Goal: Task Accomplishment & Management: Manage account settings

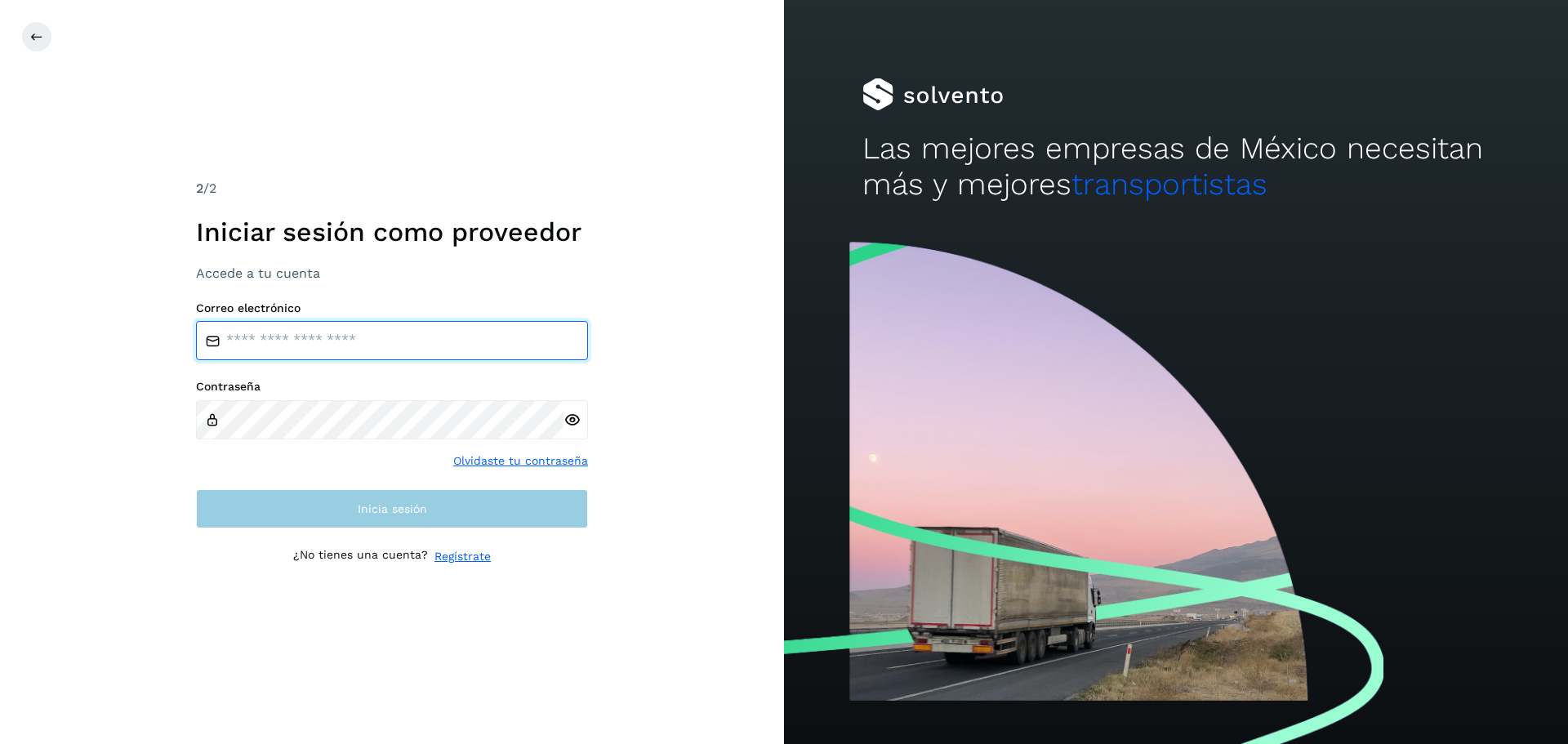
type input "**********"
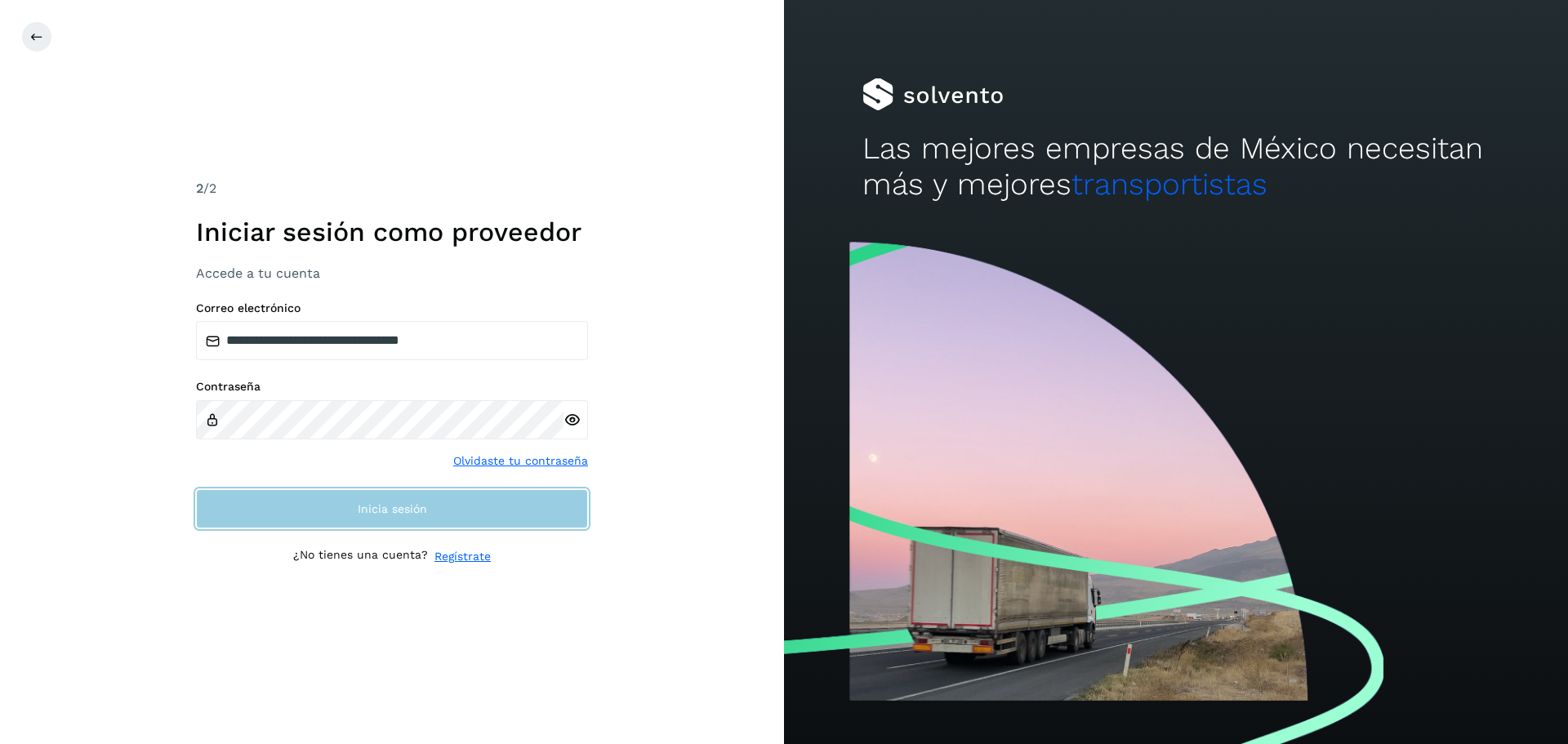
click at [394, 516] on button "Inicia sesión" at bounding box center [392, 508] width 392 height 39
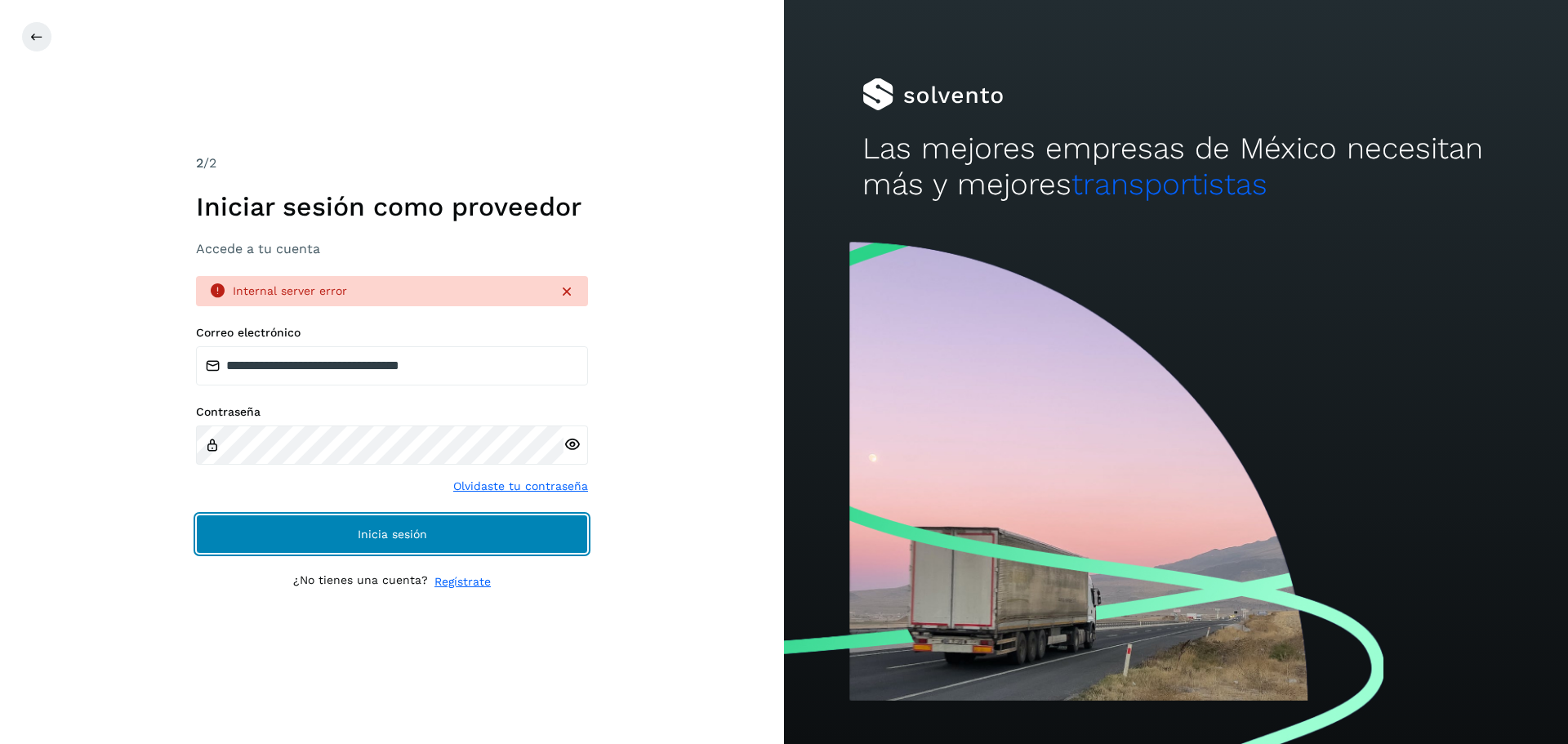
click at [399, 528] on span "Inicia sesión" at bounding box center [392, 533] width 69 height 11
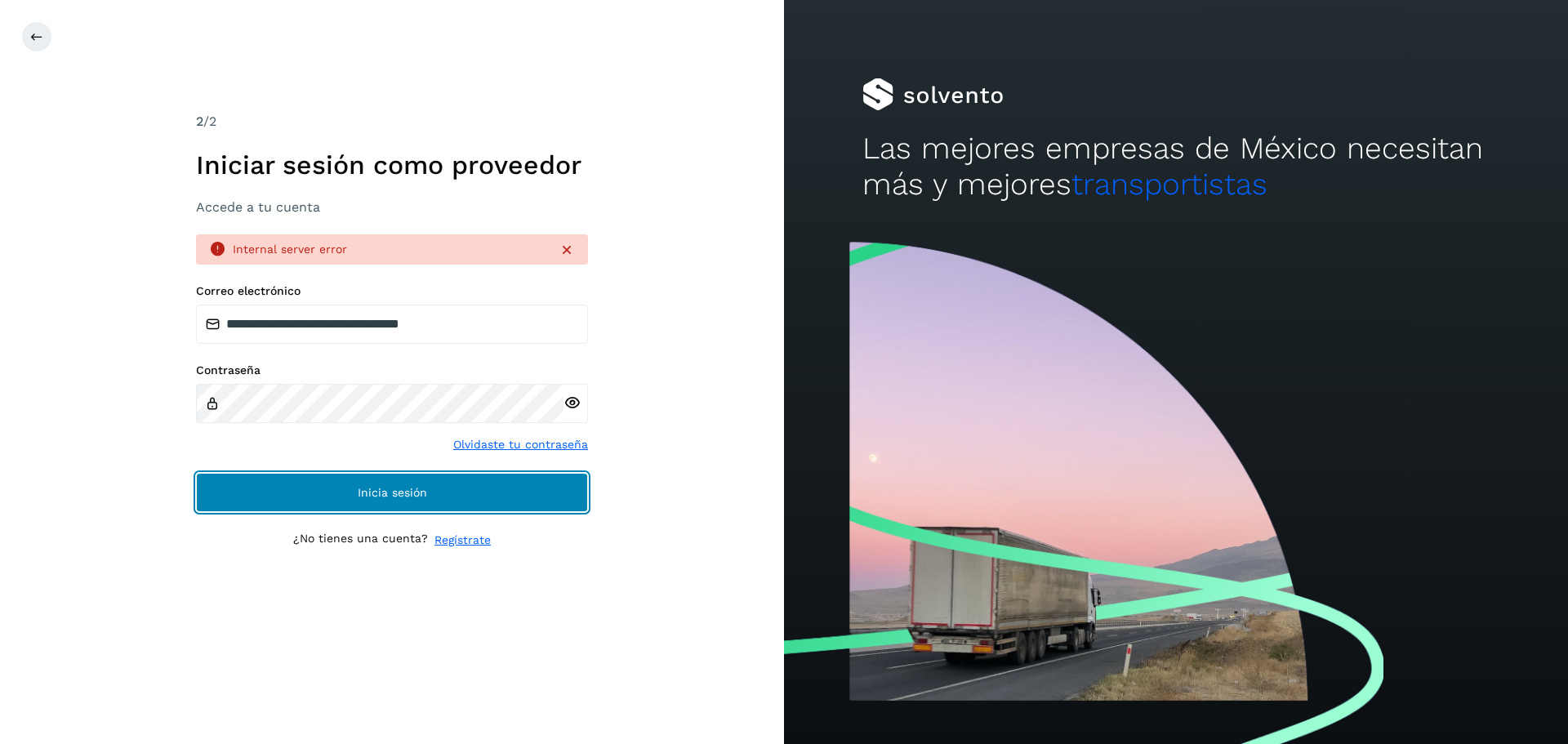
click at [457, 486] on button "Inicia sesión" at bounding box center [392, 492] width 392 height 39
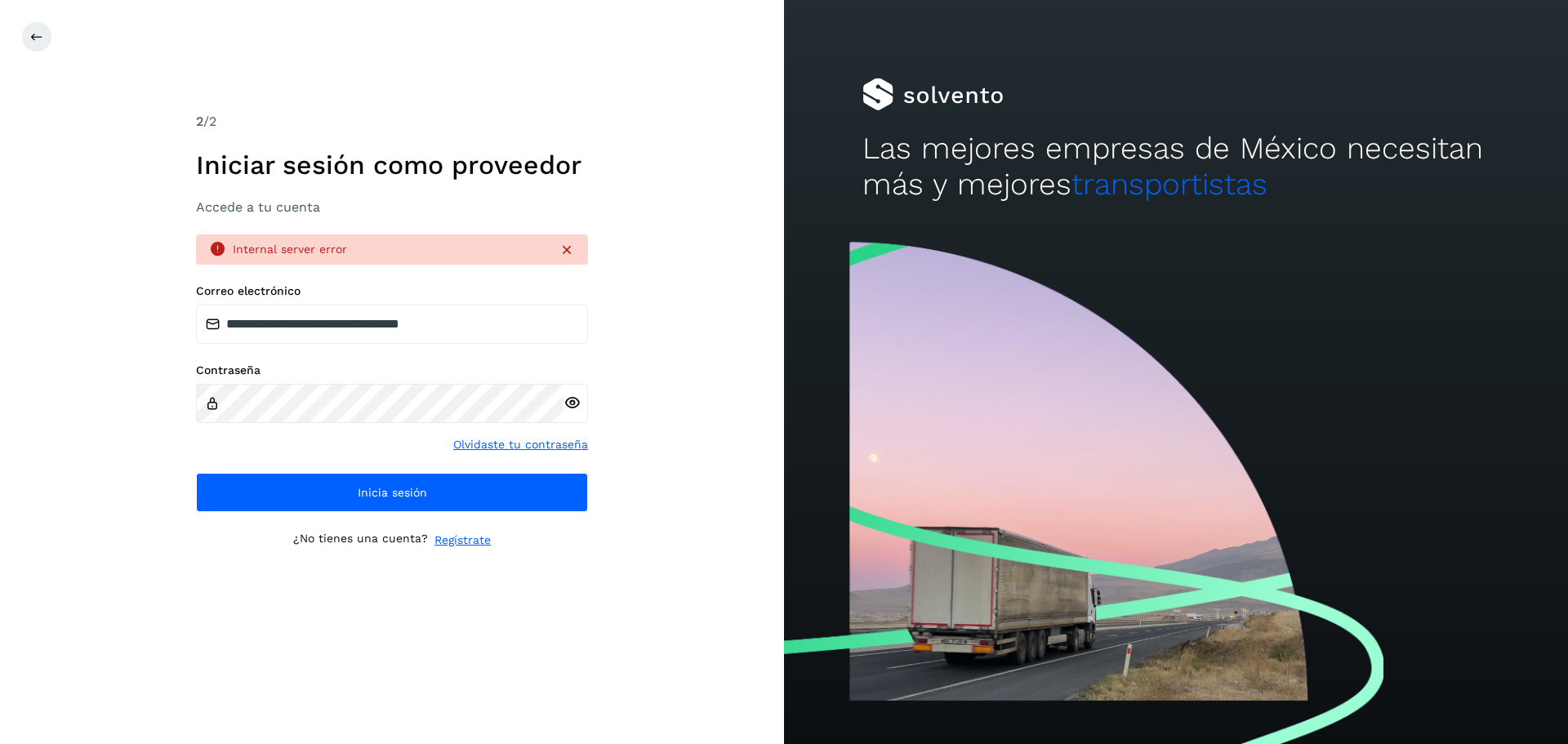
click at [564, 247] on icon at bounding box center [566, 250] width 16 height 16
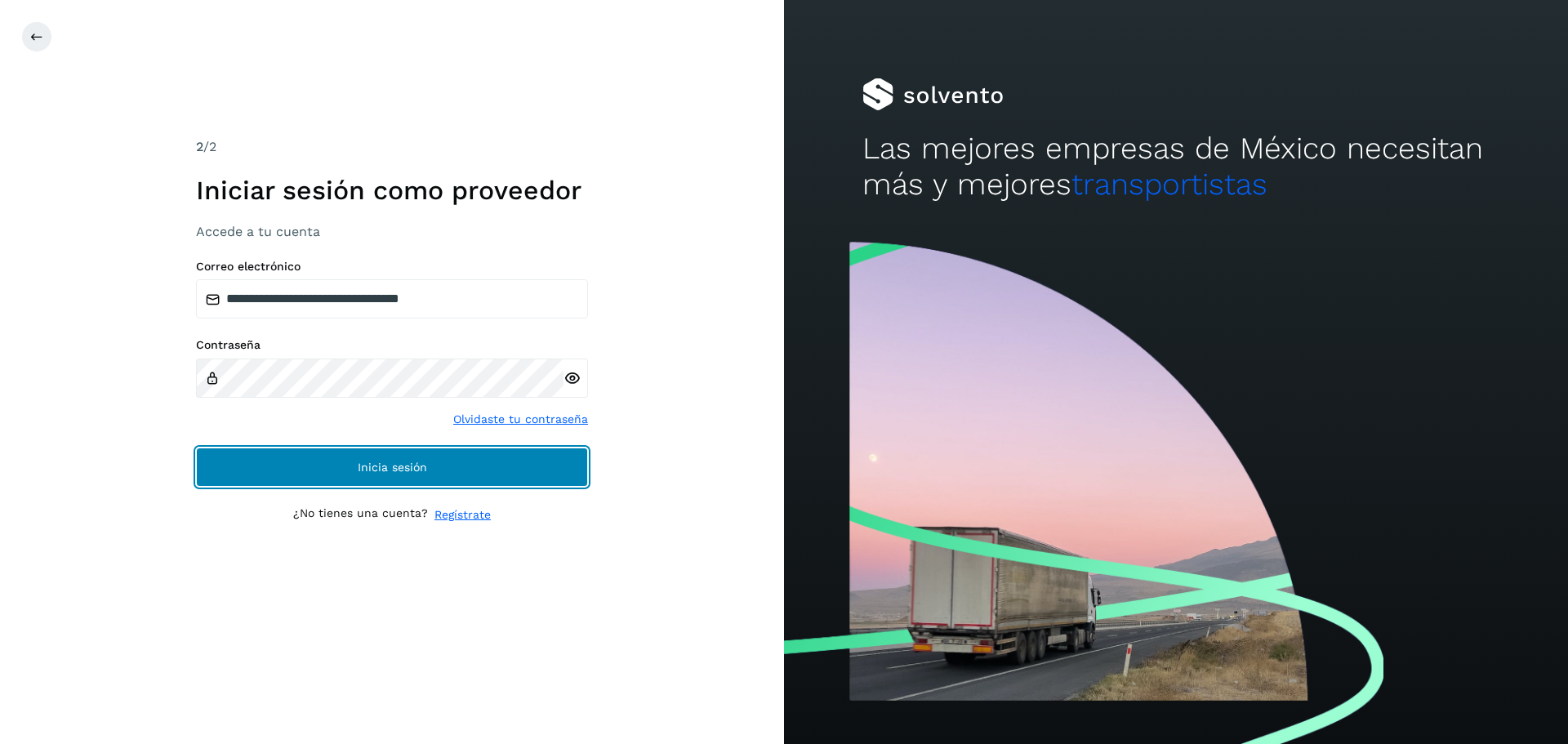
click at [399, 467] on span "Inicia sesión" at bounding box center [392, 467] width 69 height 11
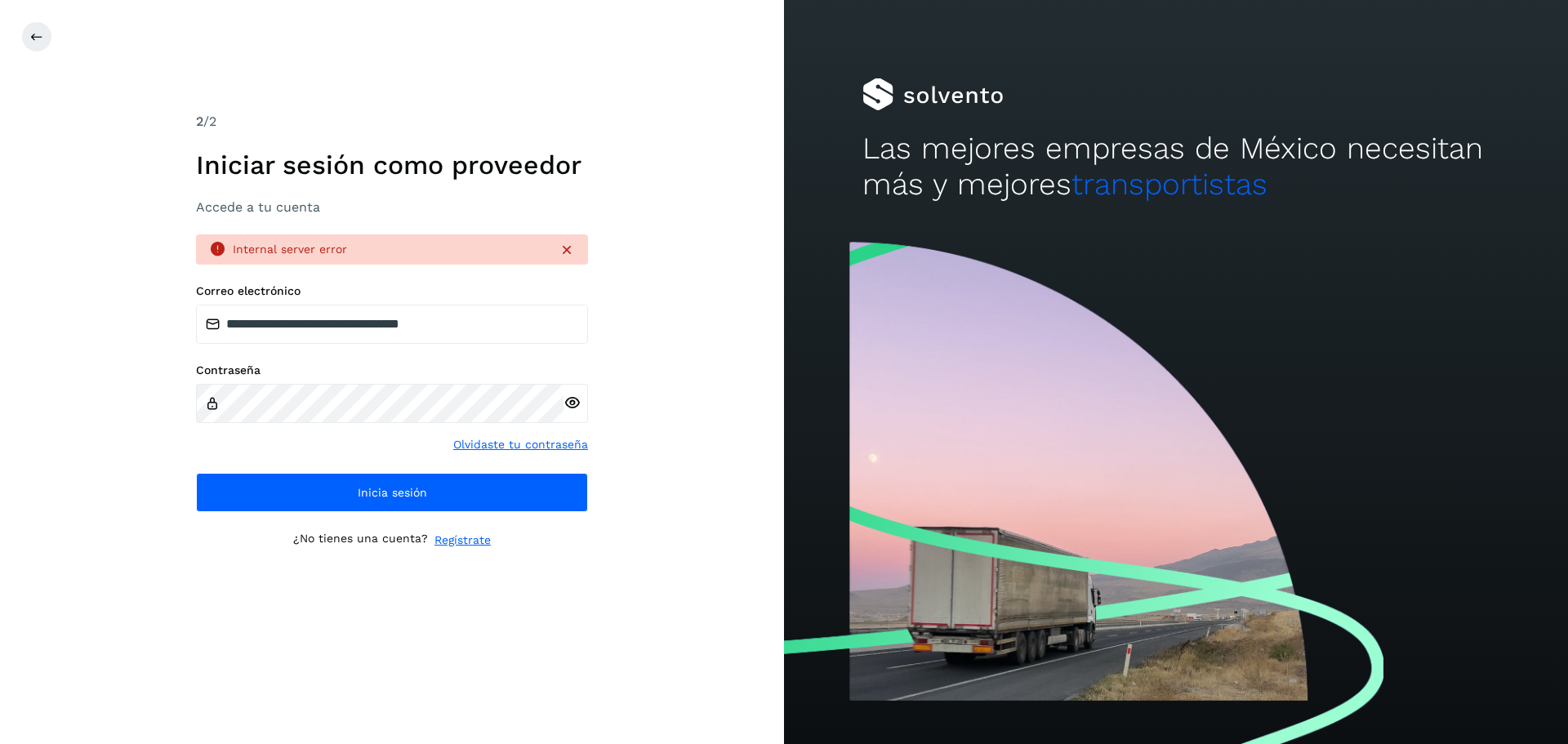
click at [574, 404] on icon at bounding box center [572, 403] width 17 height 17
click at [665, 563] on div "**********" at bounding box center [392, 372] width 784 height 744
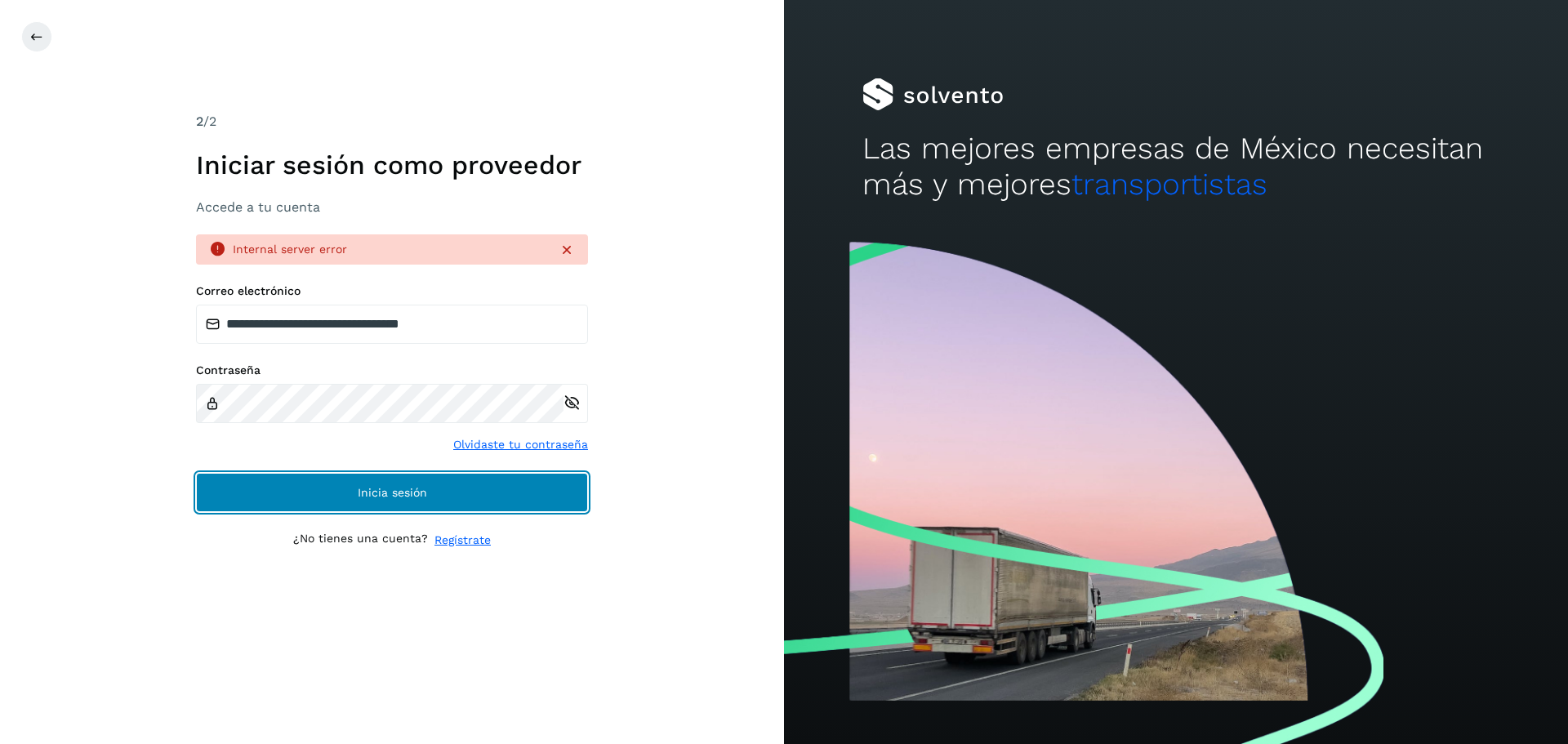
click at [418, 493] on span "Inicia sesión" at bounding box center [392, 492] width 69 height 11
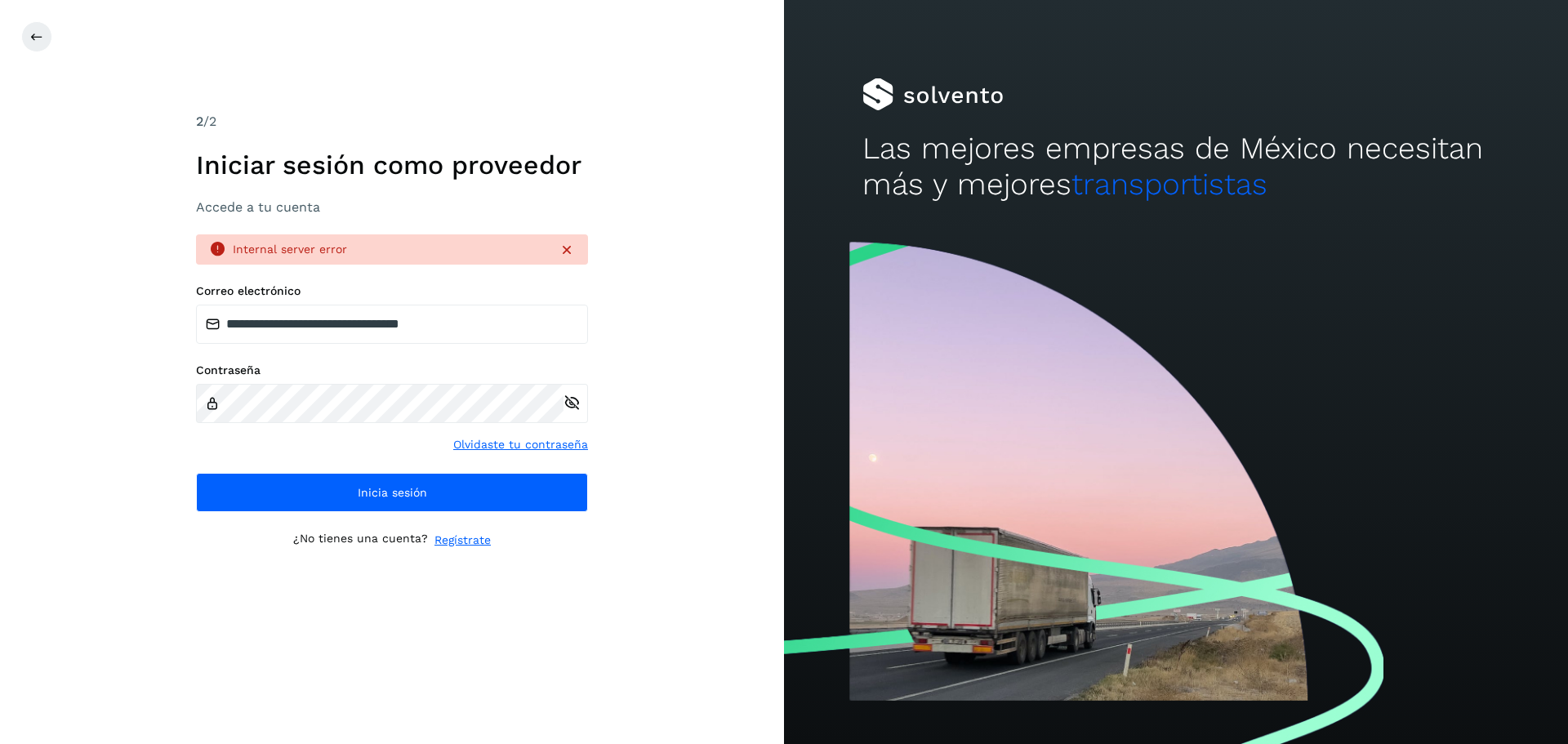
click at [570, 251] on icon at bounding box center [566, 250] width 16 height 16
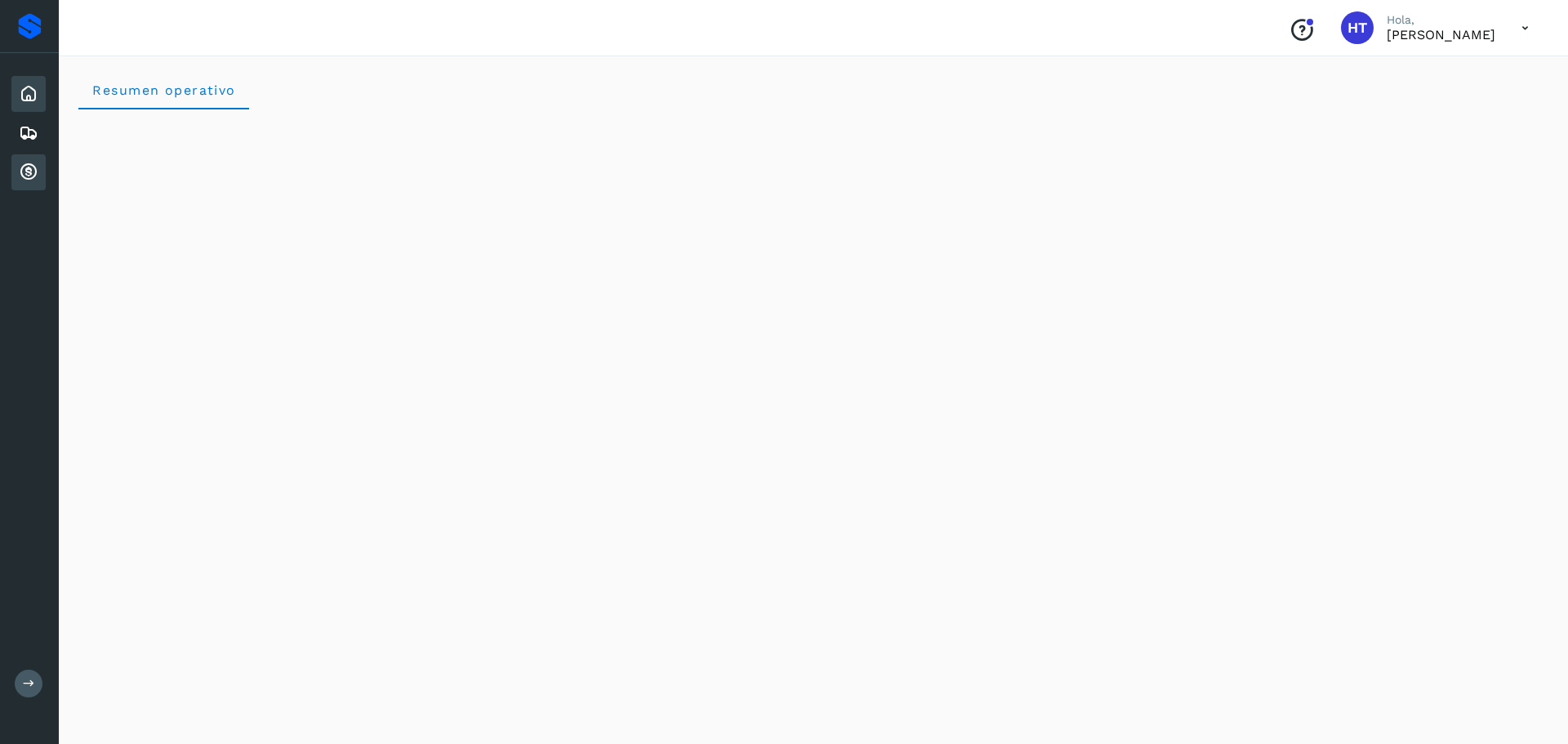
click at [35, 174] on icon at bounding box center [29, 172] width 20 height 20
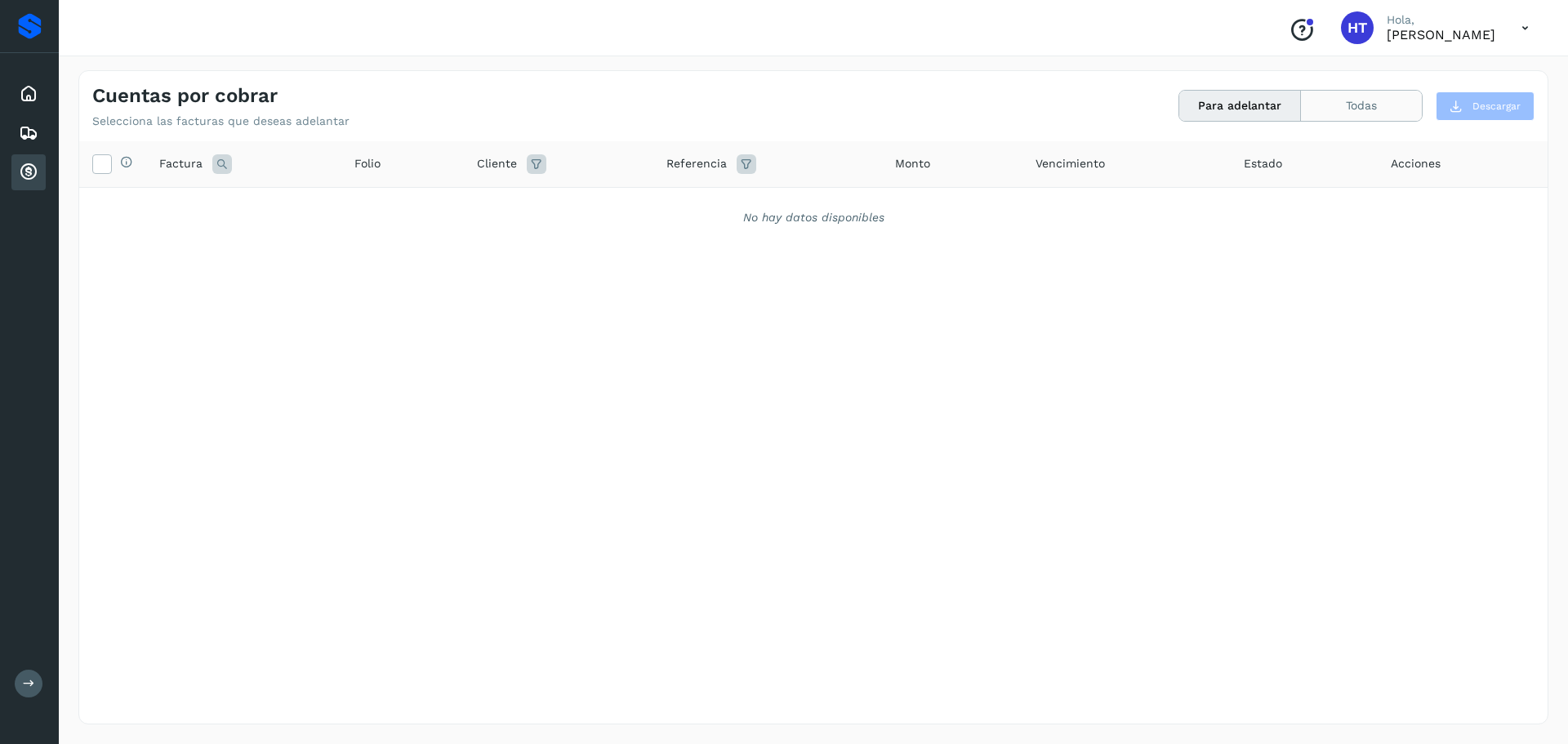
click at [1365, 105] on button "Todas" at bounding box center [1361, 106] width 121 height 30
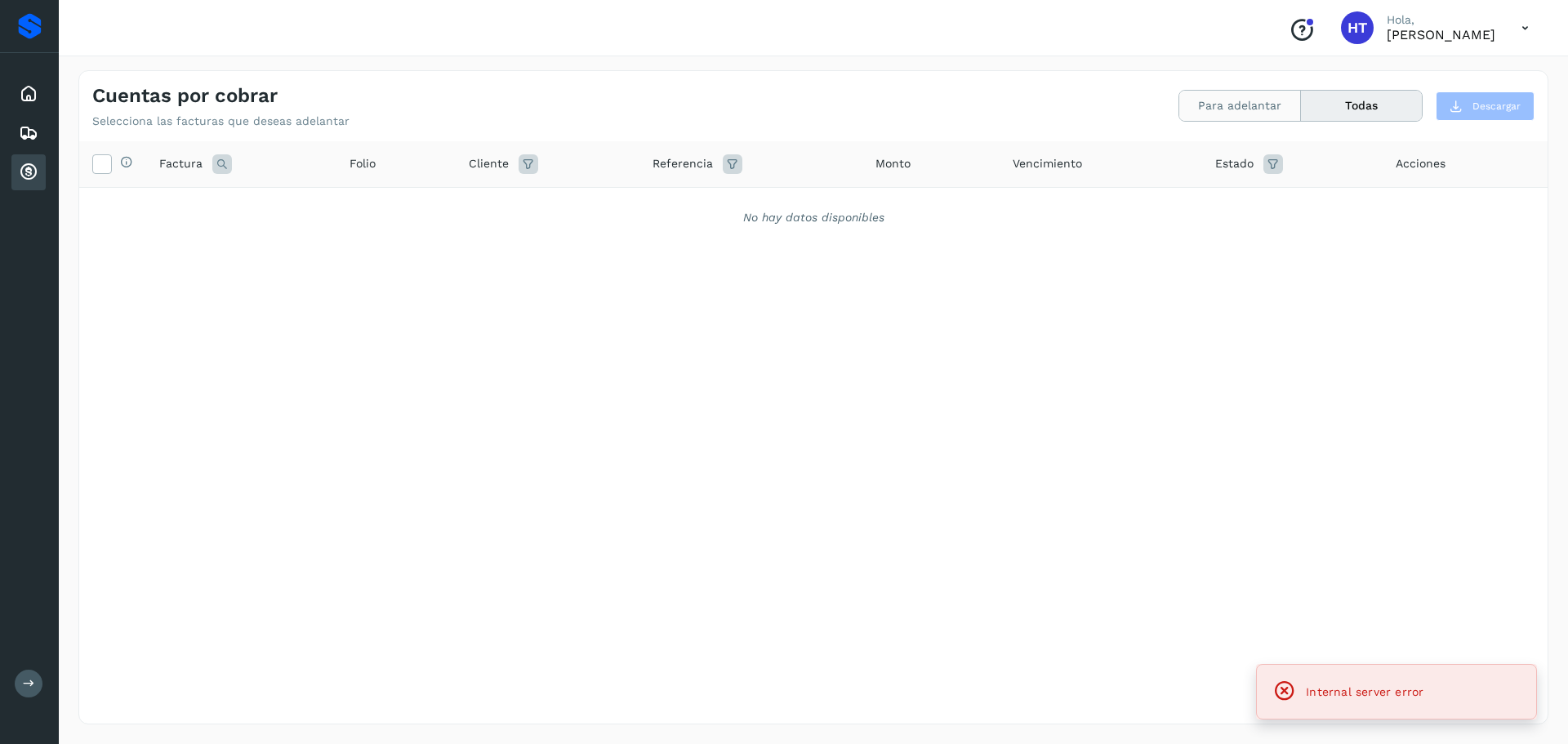
click at [1269, 107] on button "Para adelantar" at bounding box center [1240, 106] width 121 height 30
click at [39, 134] on div "Embarques" at bounding box center [29, 133] width 35 height 36
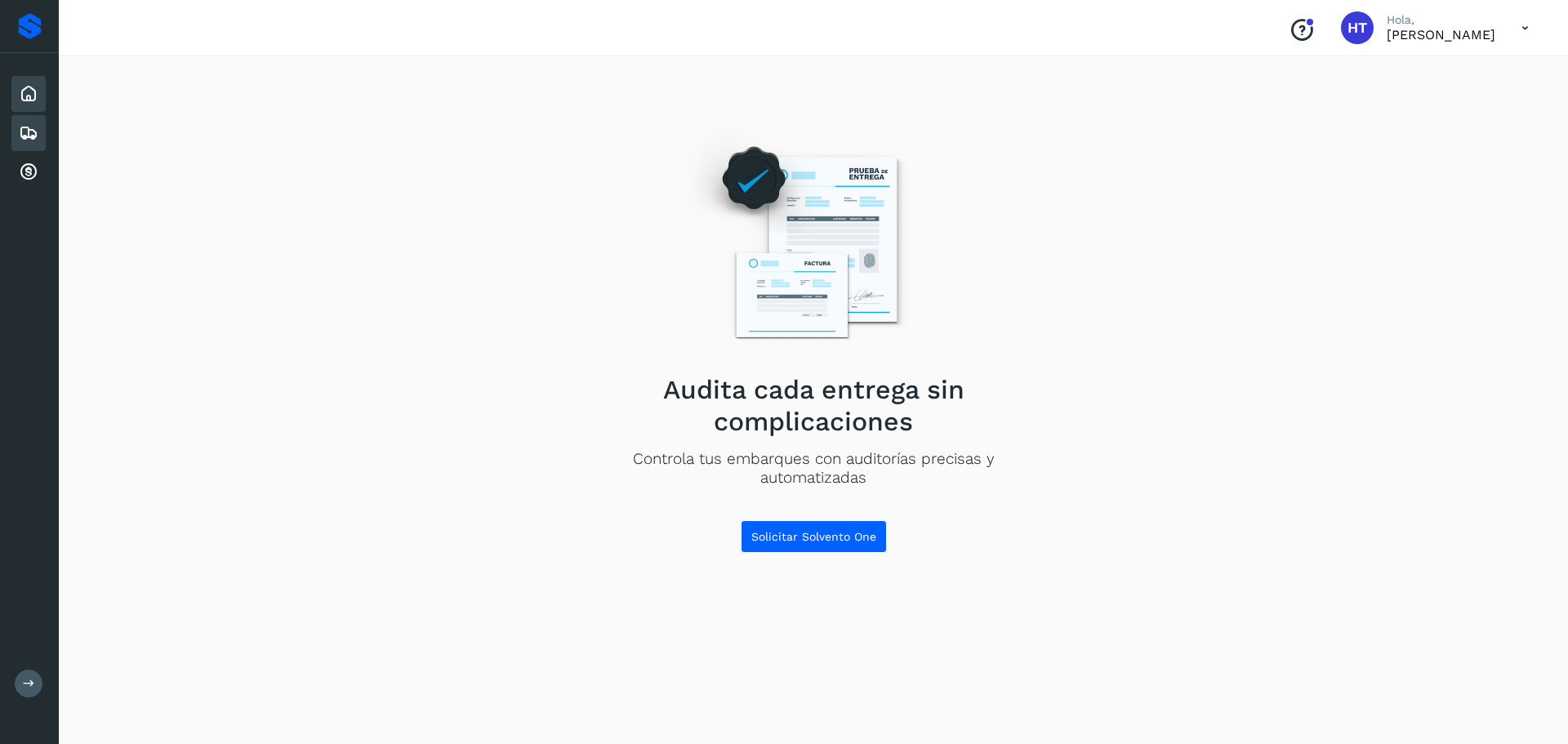
click at [27, 89] on icon at bounding box center [29, 94] width 20 height 20
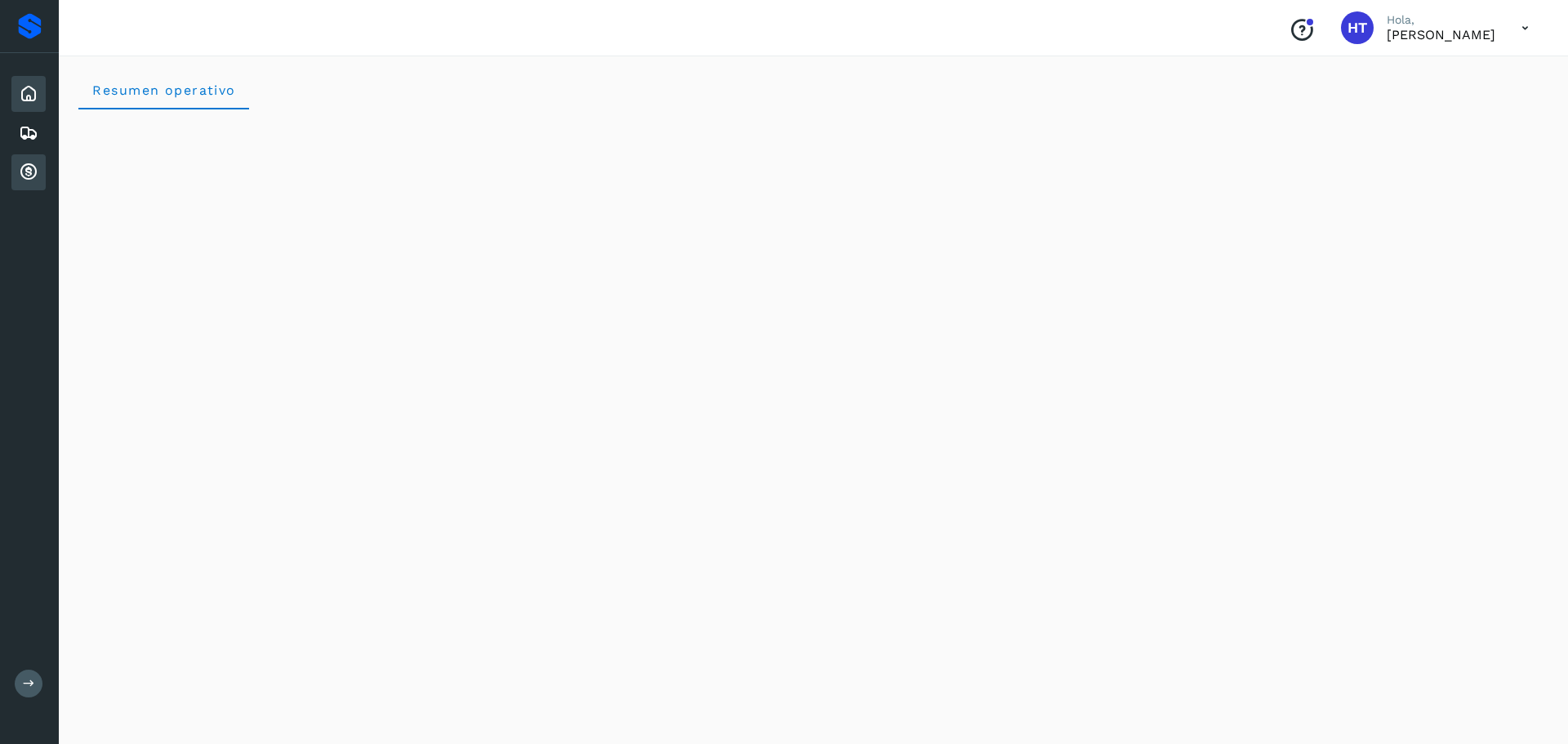
click at [24, 170] on icon at bounding box center [29, 172] width 20 height 20
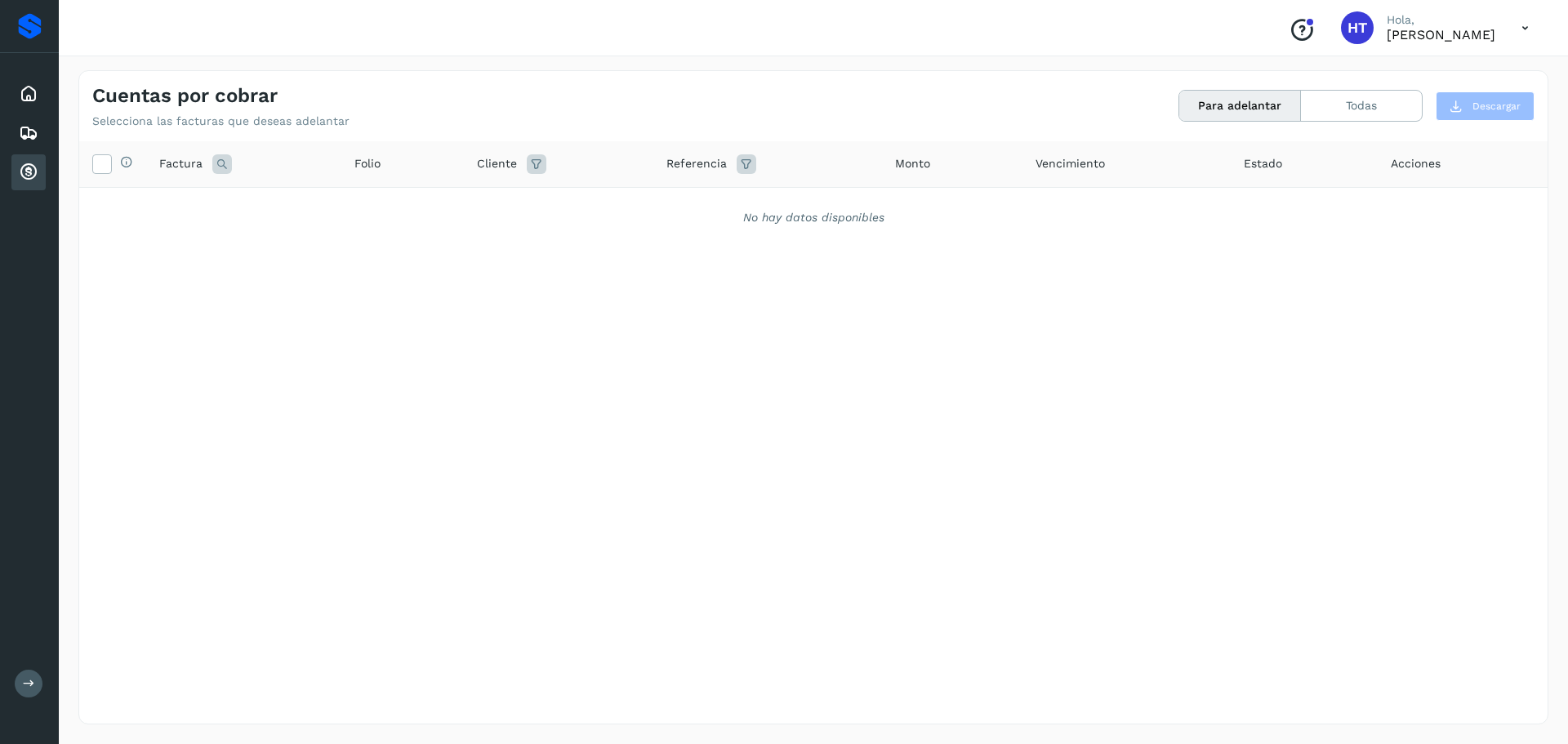
click at [1522, 32] on icon at bounding box center [1525, 28] width 34 height 34
click at [1442, 75] on div "Cerrar sesión" at bounding box center [1444, 74] width 194 height 31
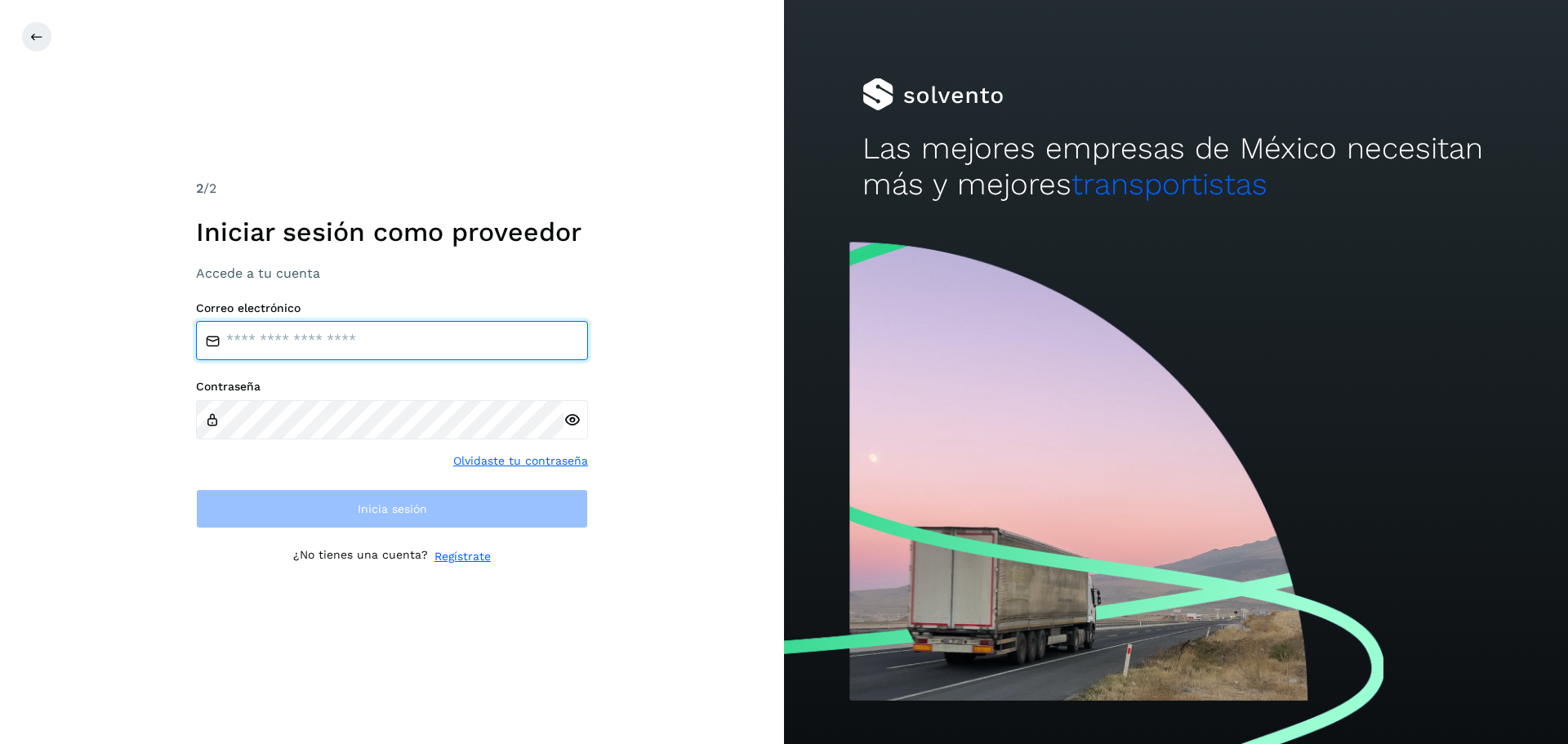
type input "**********"
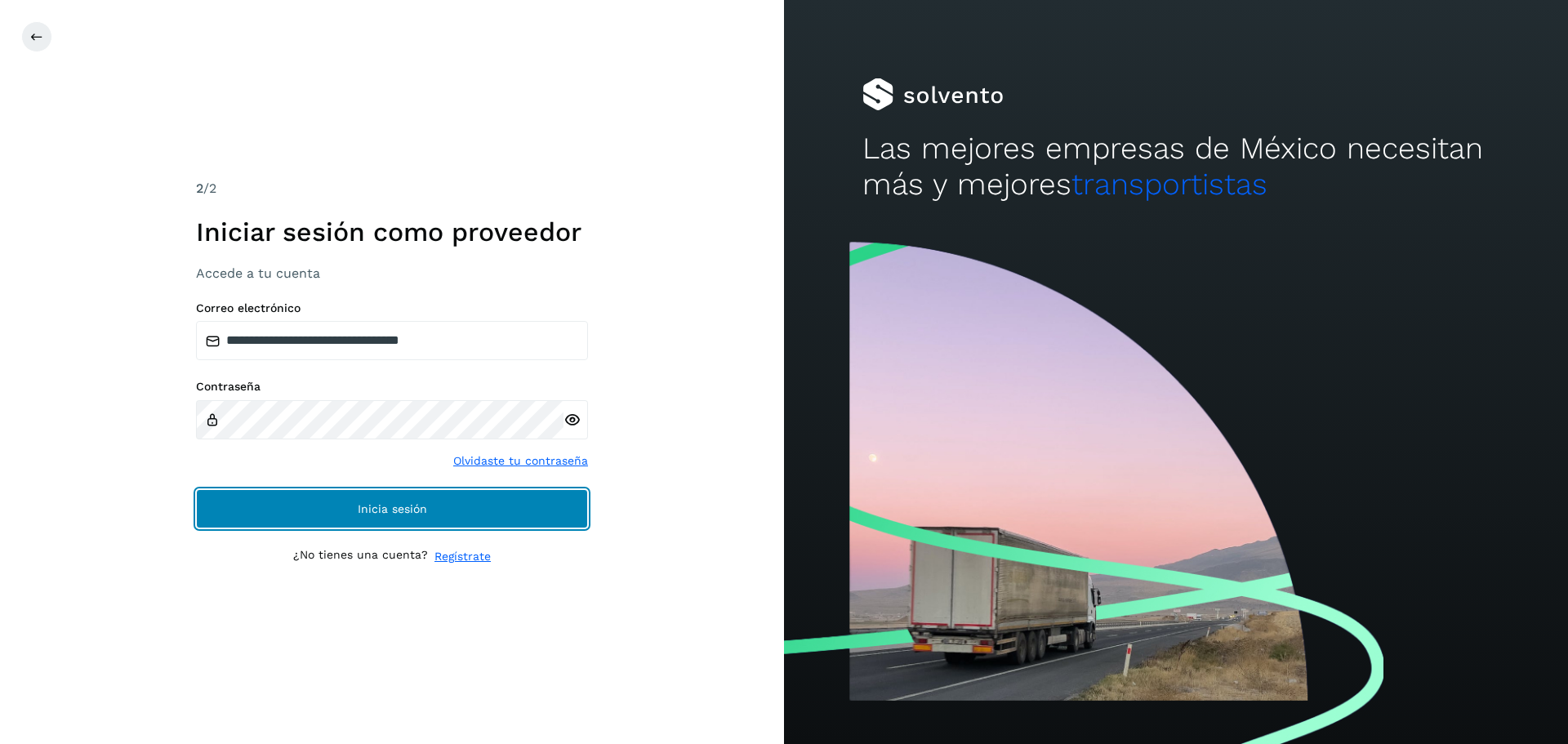
click at [389, 499] on button "Inicia sesión" at bounding box center [392, 508] width 392 height 39
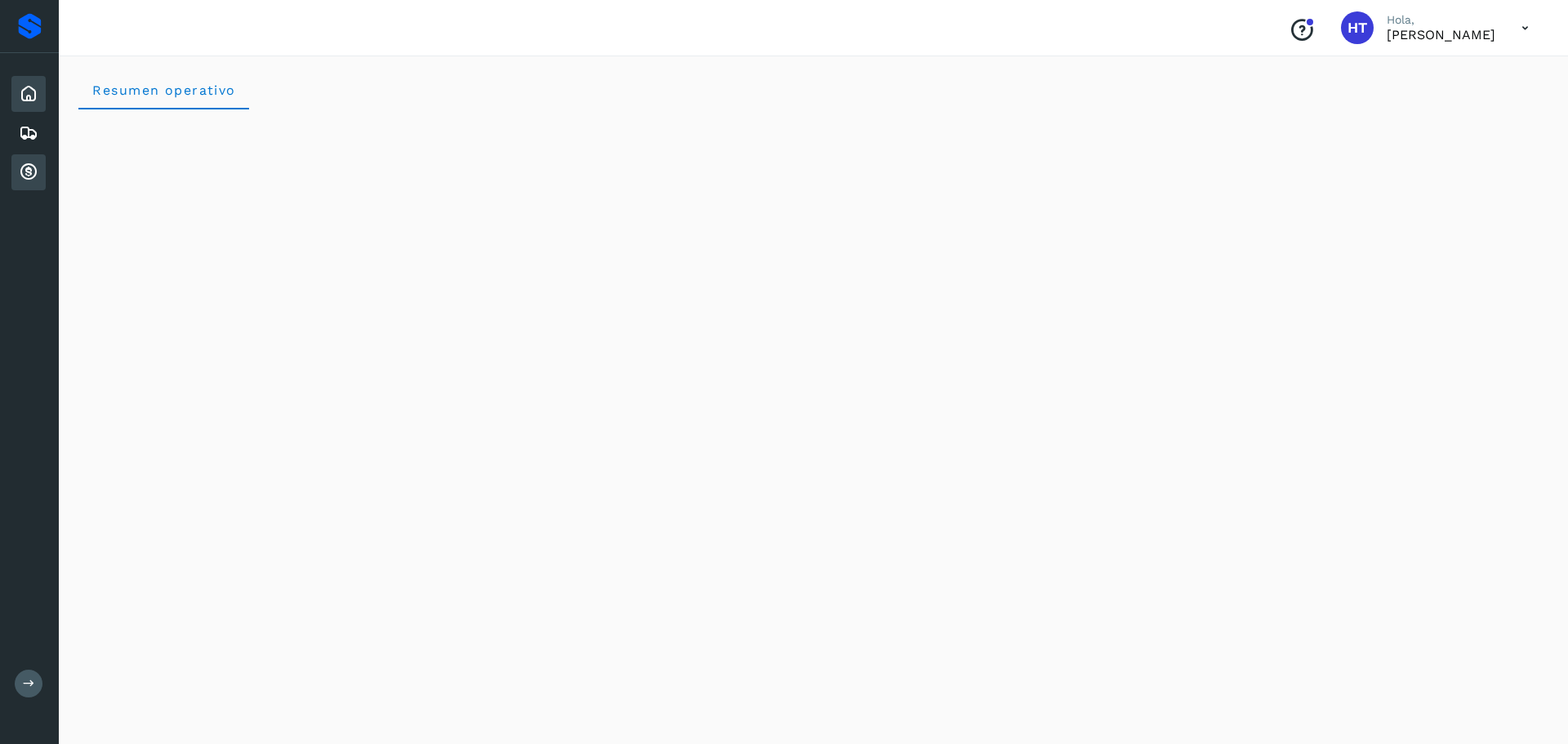
click at [21, 169] on icon at bounding box center [29, 172] width 20 height 20
click at [26, 172] on icon at bounding box center [29, 172] width 20 height 20
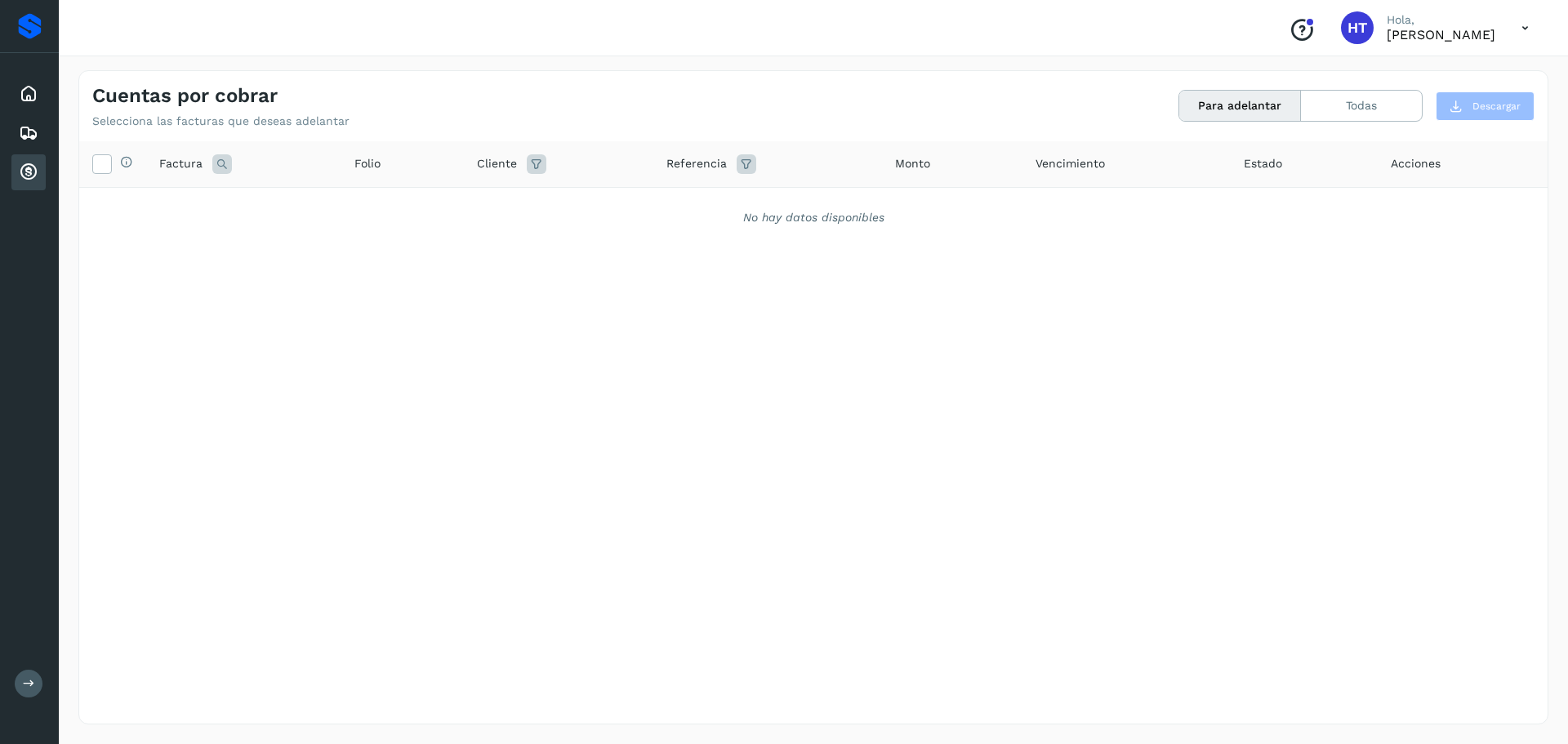
click at [1524, 26] on icon at bounding box center [1525, 28] width 34 height 34
click at [1434, 74] on div "Cerrar sesión" at bounding box center [1444, 74] width 194 height 31
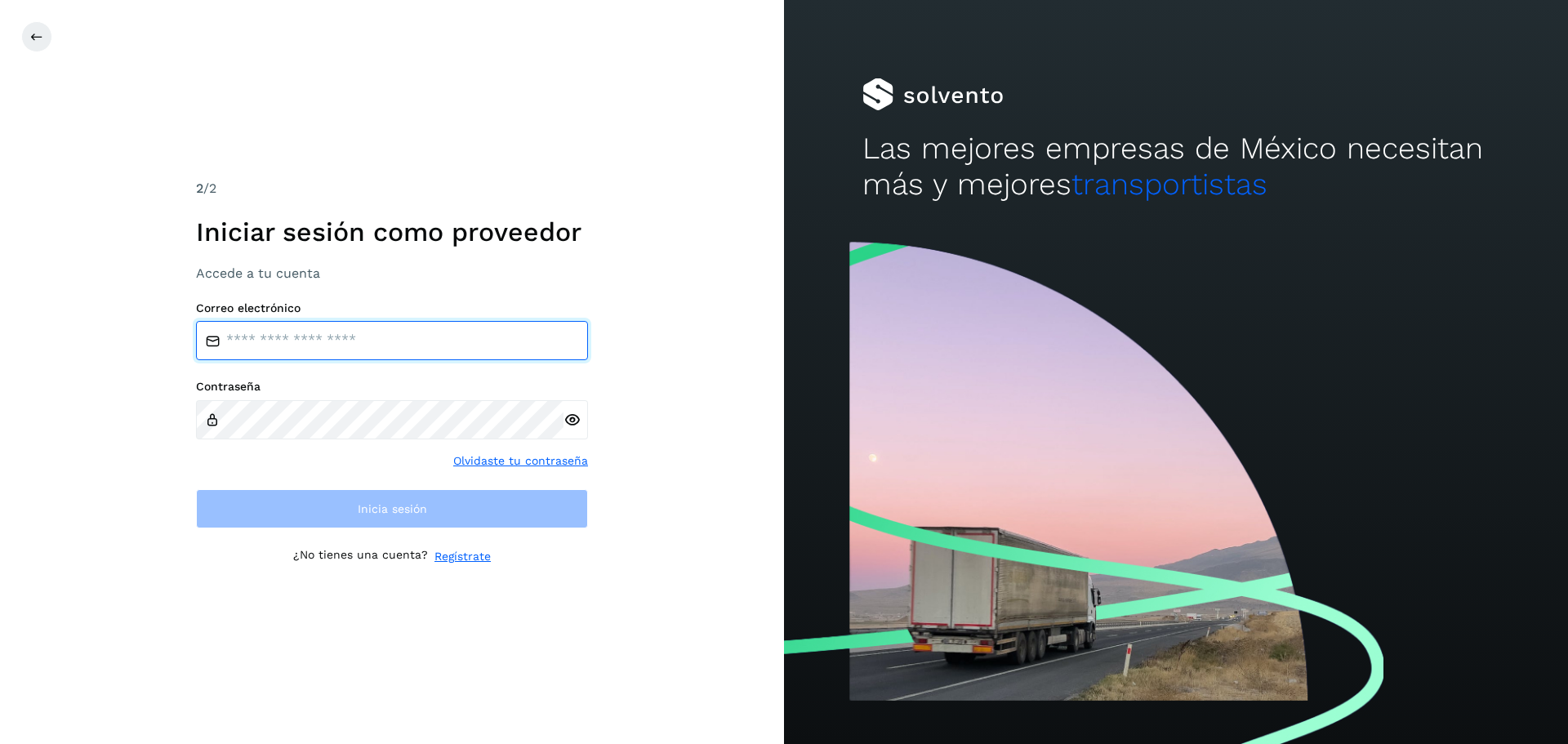
type input "**********"
